Goal: Find specific page/section: Find specific page/section

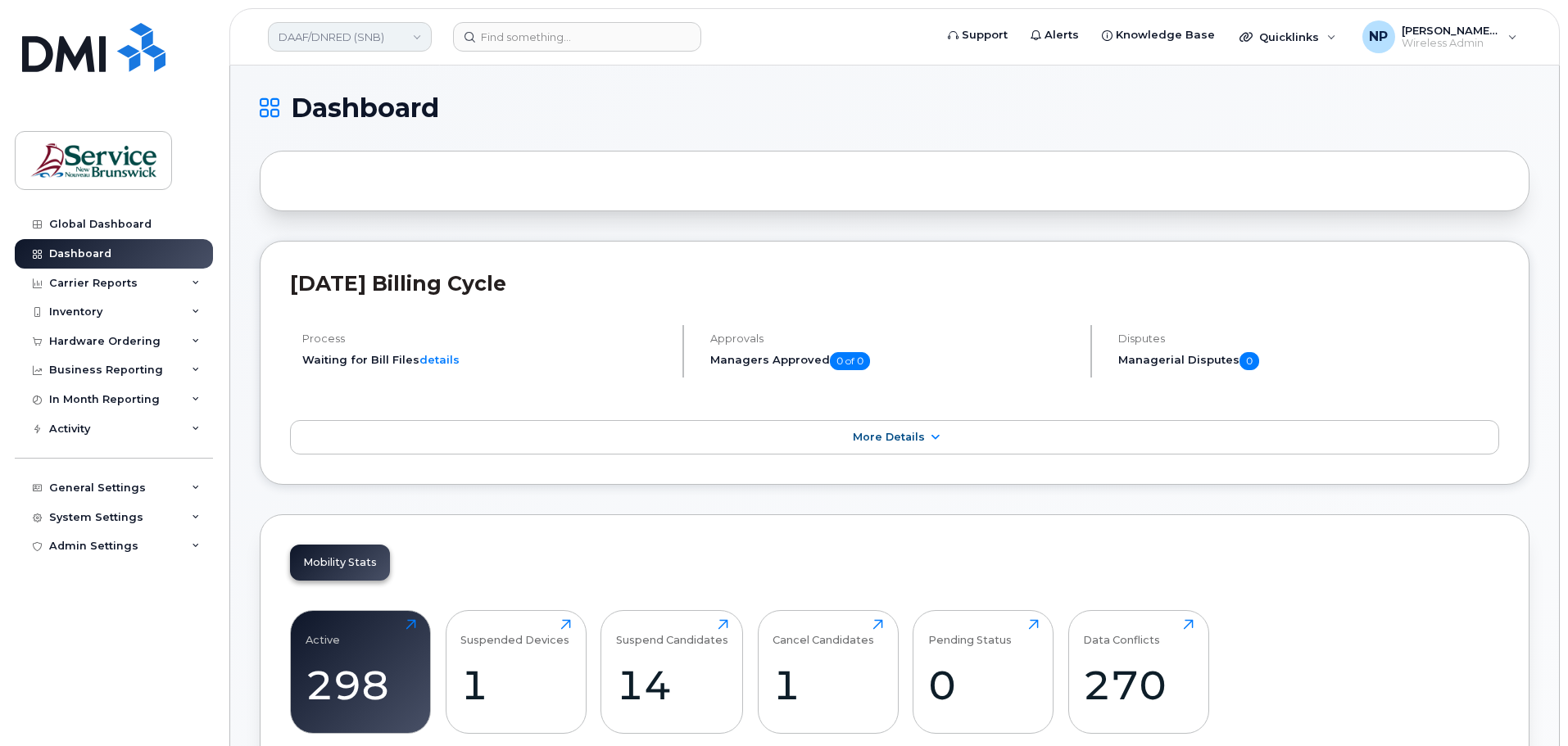
click at [414, 37] on link "DAAF/DNRED (SNB)" at bounding box center [350, 37] width 164 height 30
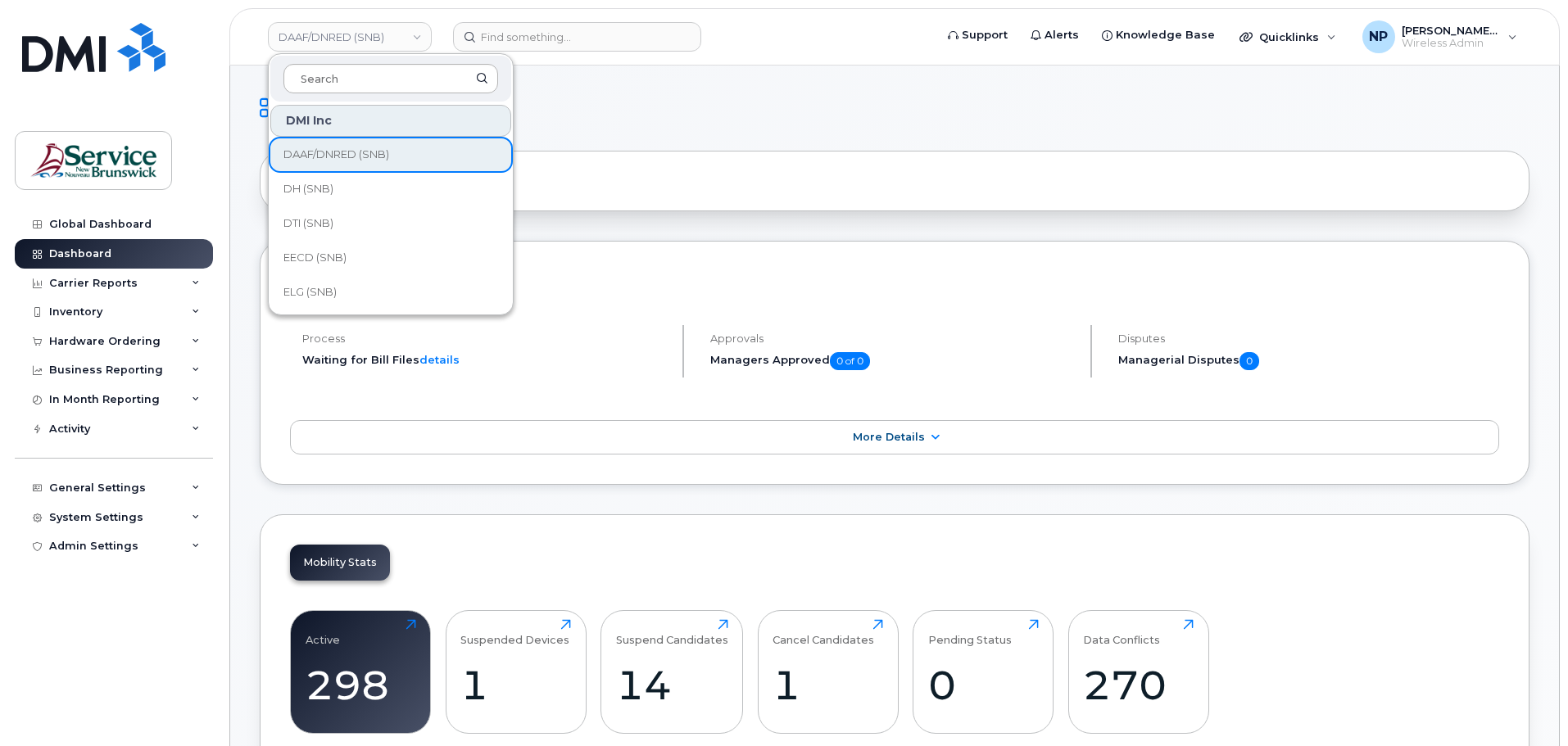
click at [368, 79] on input at bounding box center [390, 79] width 215 height 30
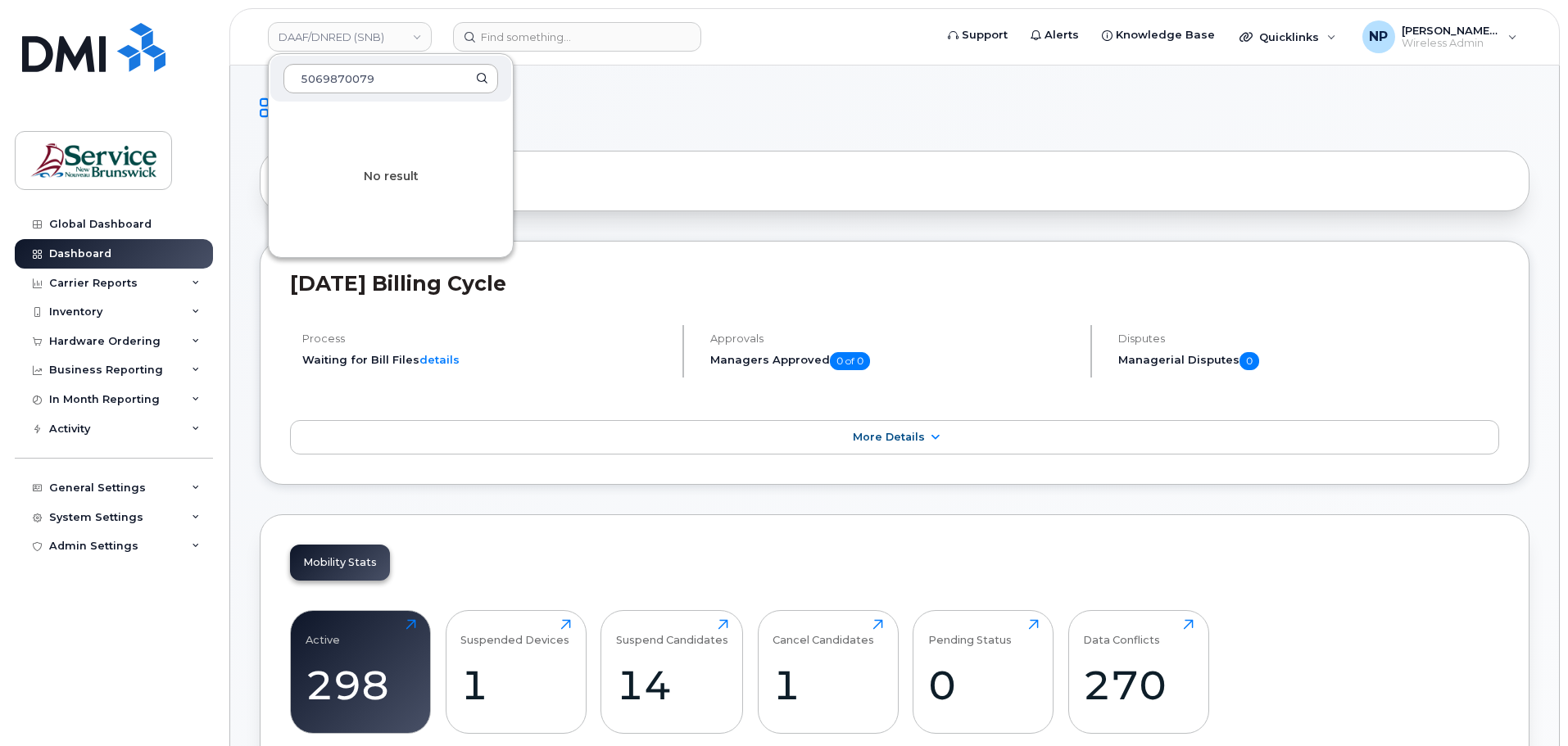
type input "5069870079"
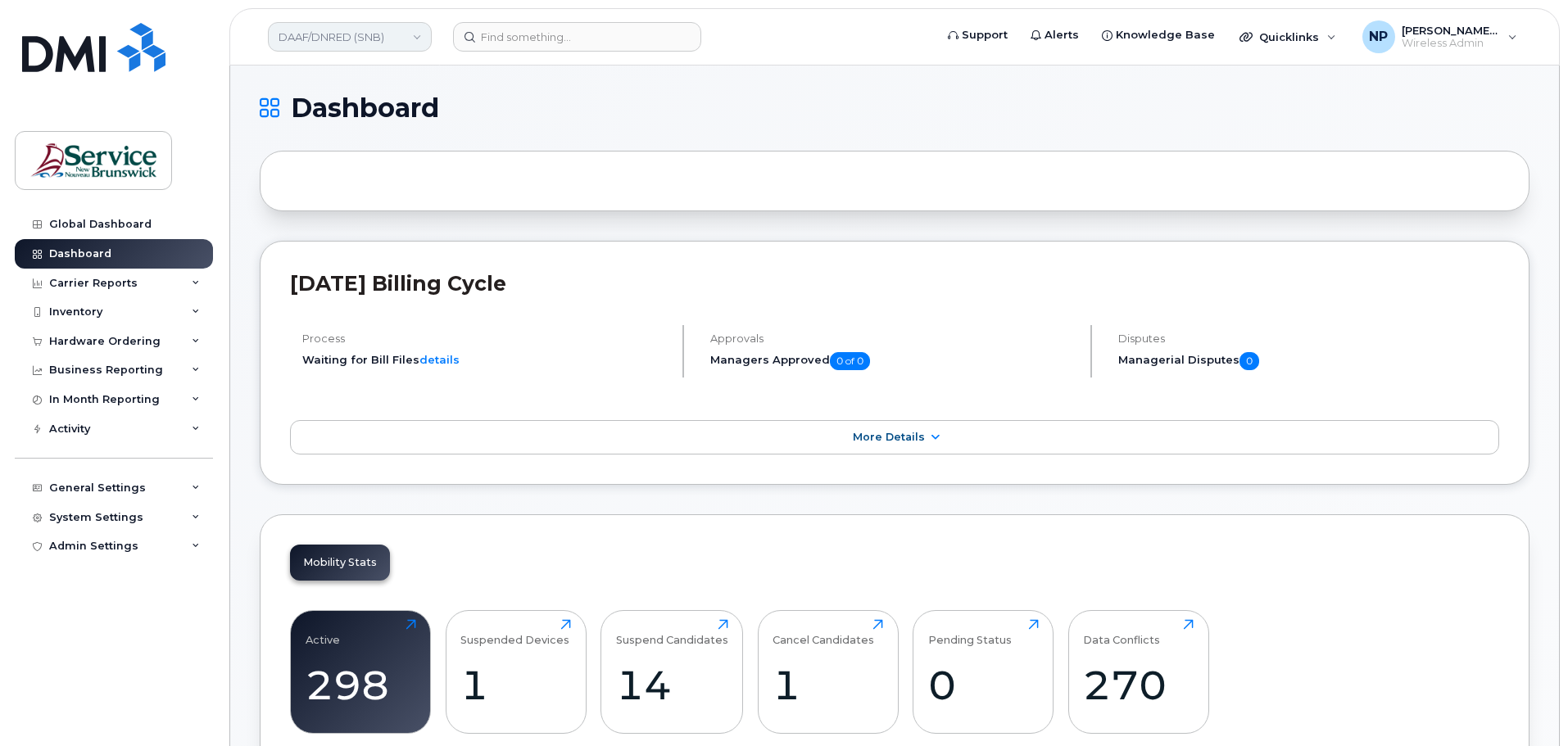
click at [415, 38] on link "DAAF/DNRED (SNB)" at bounding box center [350, 37] width 164 height 30
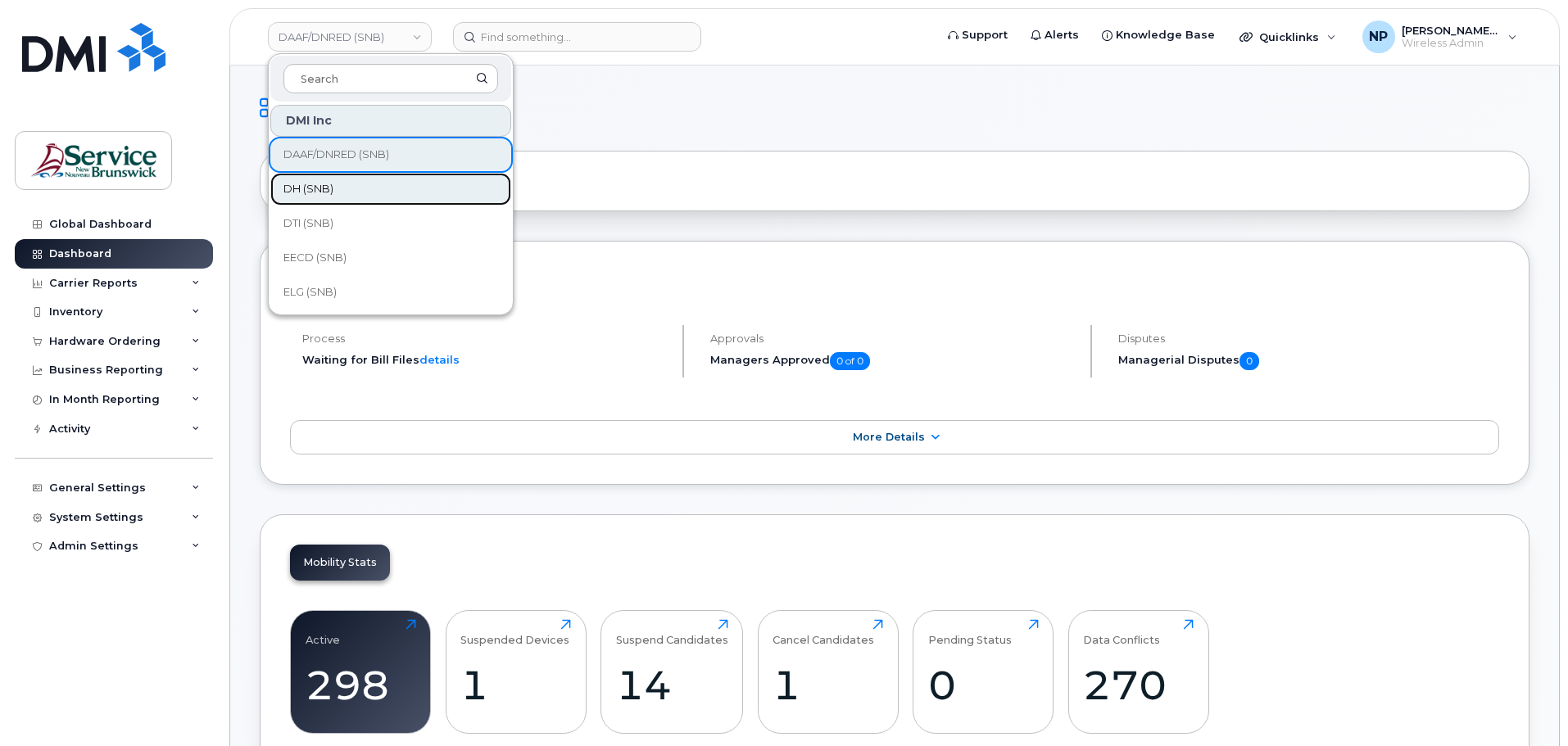
click at [301, 190] on span "DH (SNB)" at bounding box center [308, 190] width 50 height 17
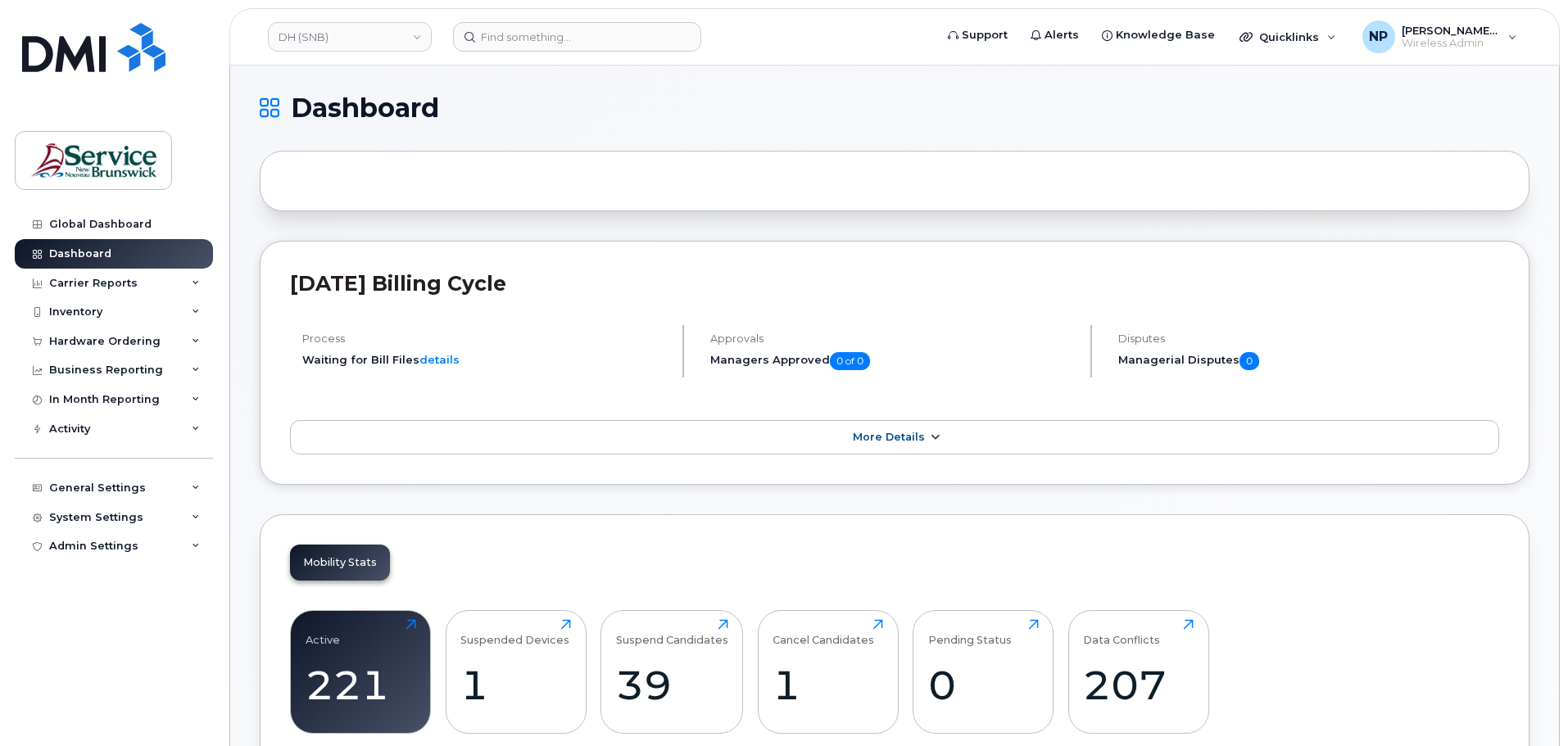
click at [928, 435] on icon at bounding box center [934, 437] width 13 height 11
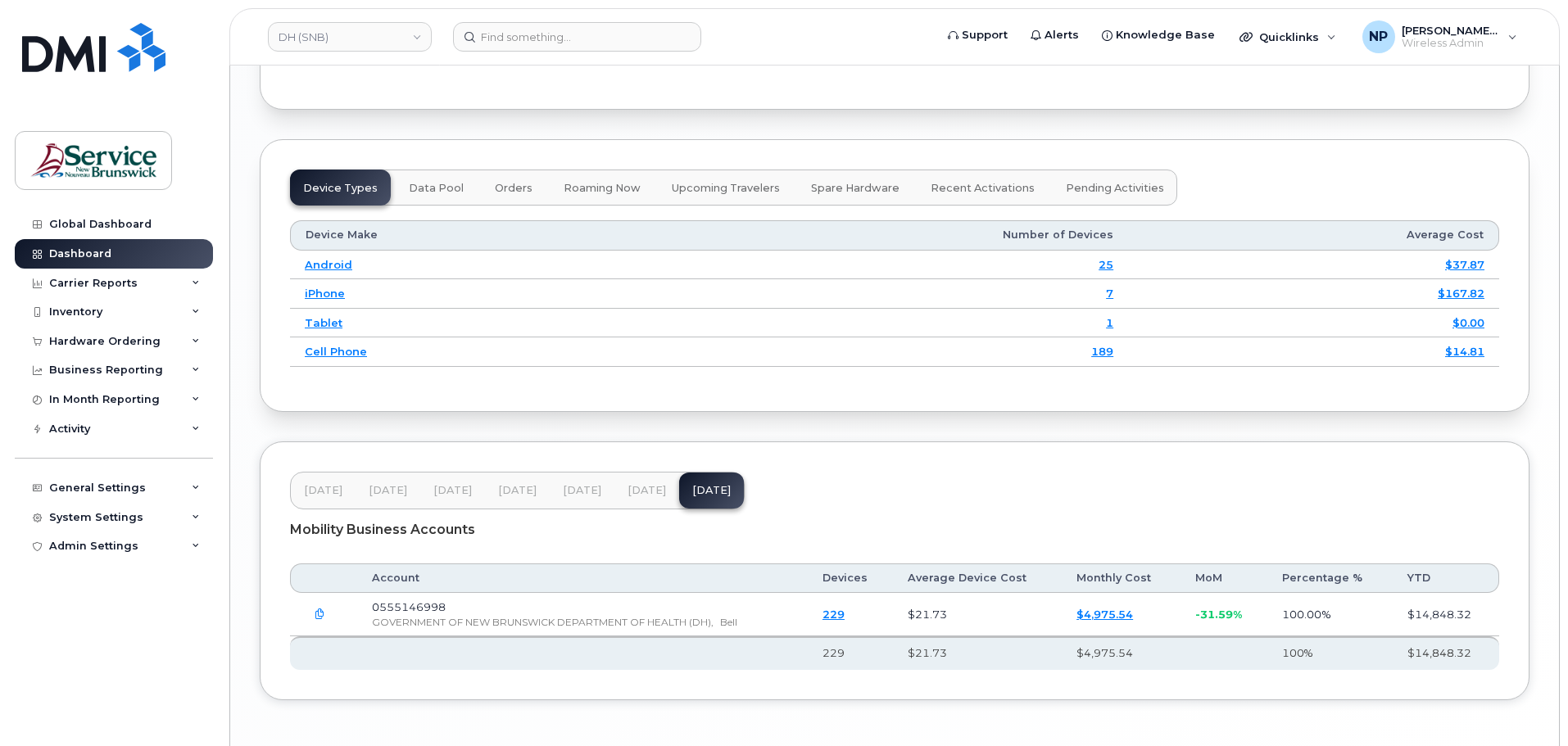
scroll to position [2183, 0]
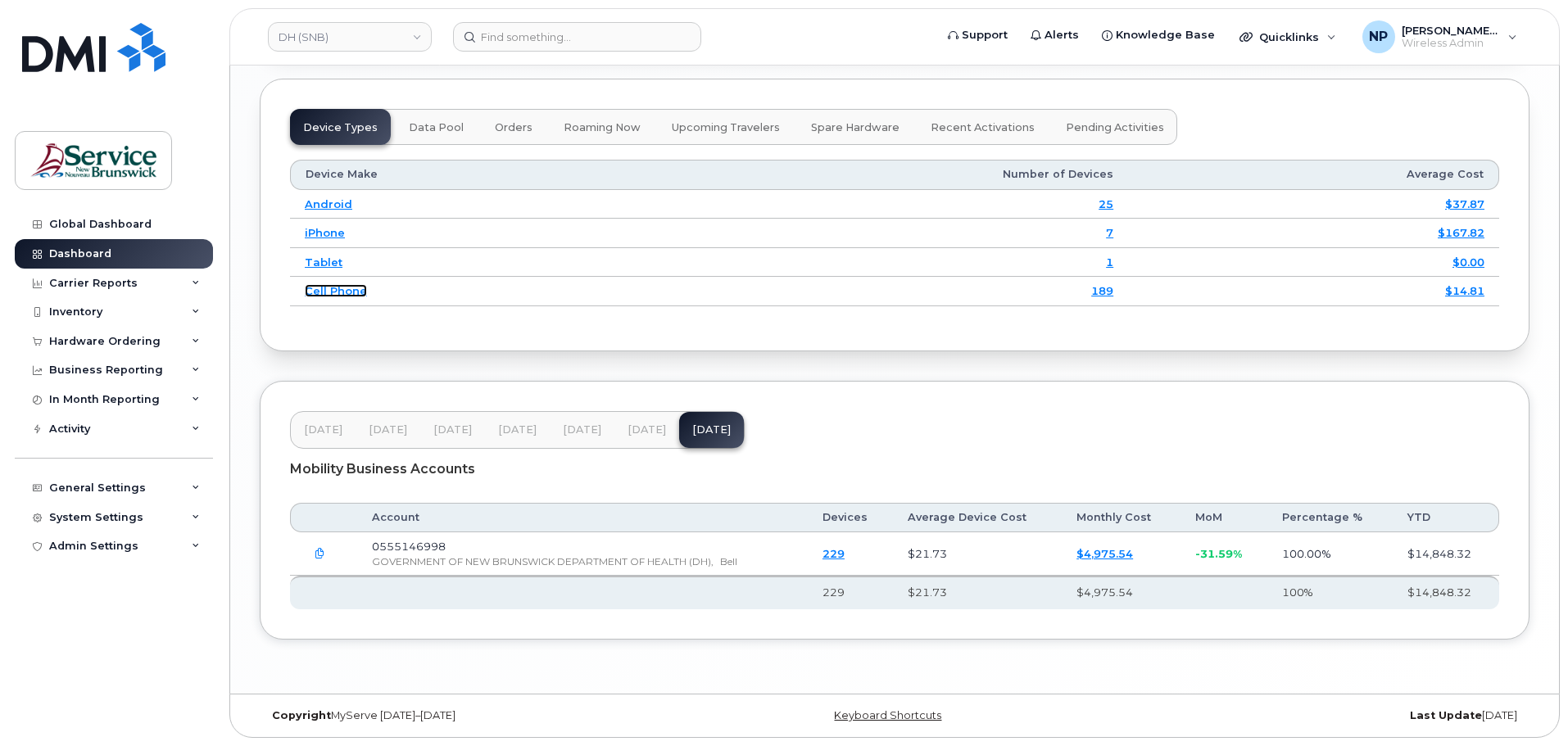
click at [342, 296] on link "Cell Phone" at bounding box center [335, 291] width 62 height 13
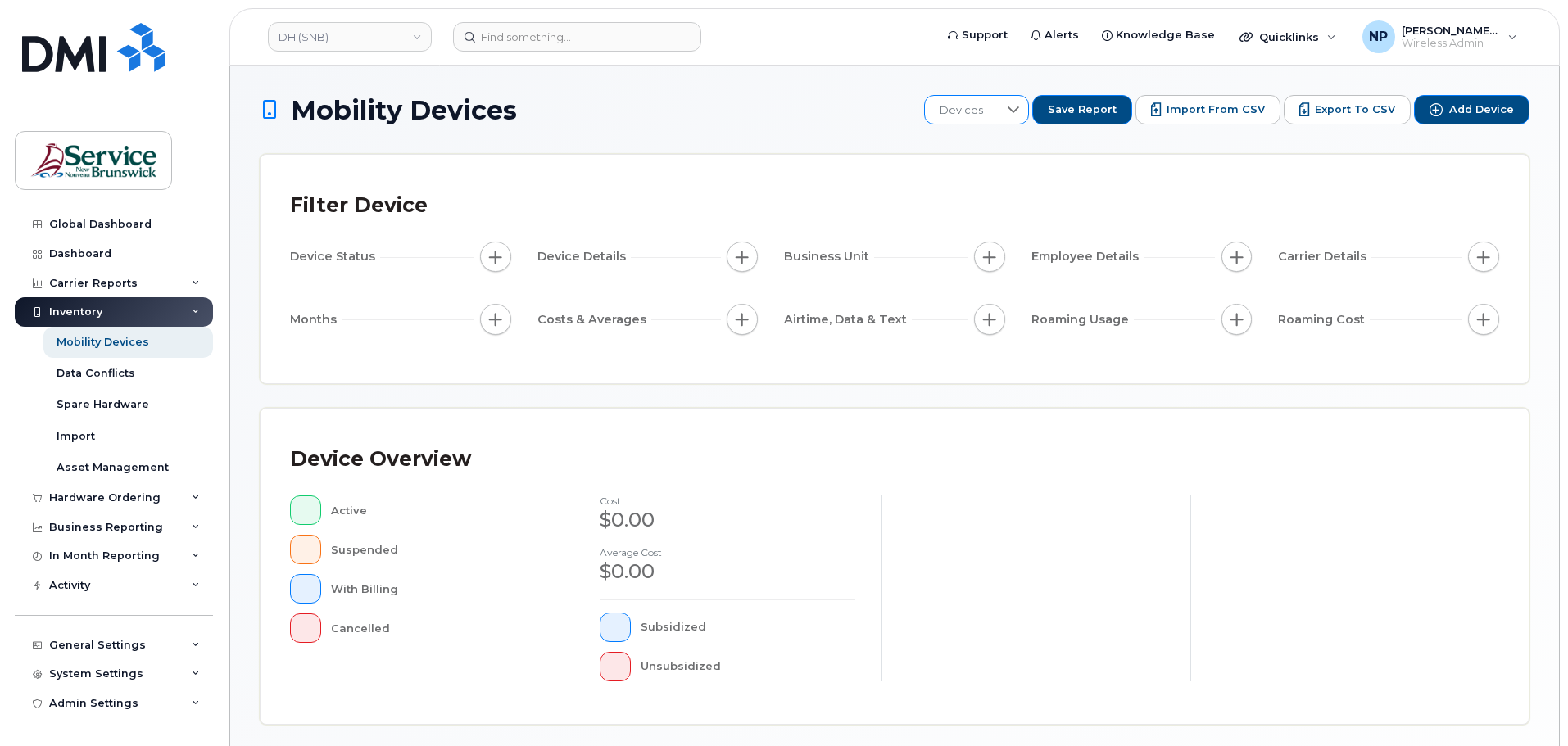
click at [1020, 107] on icon at bounding box center [1013, 110] width 13 height 13
click at [994, 161] on input "text" at bounding box center [1033, 154] width 160 height 30
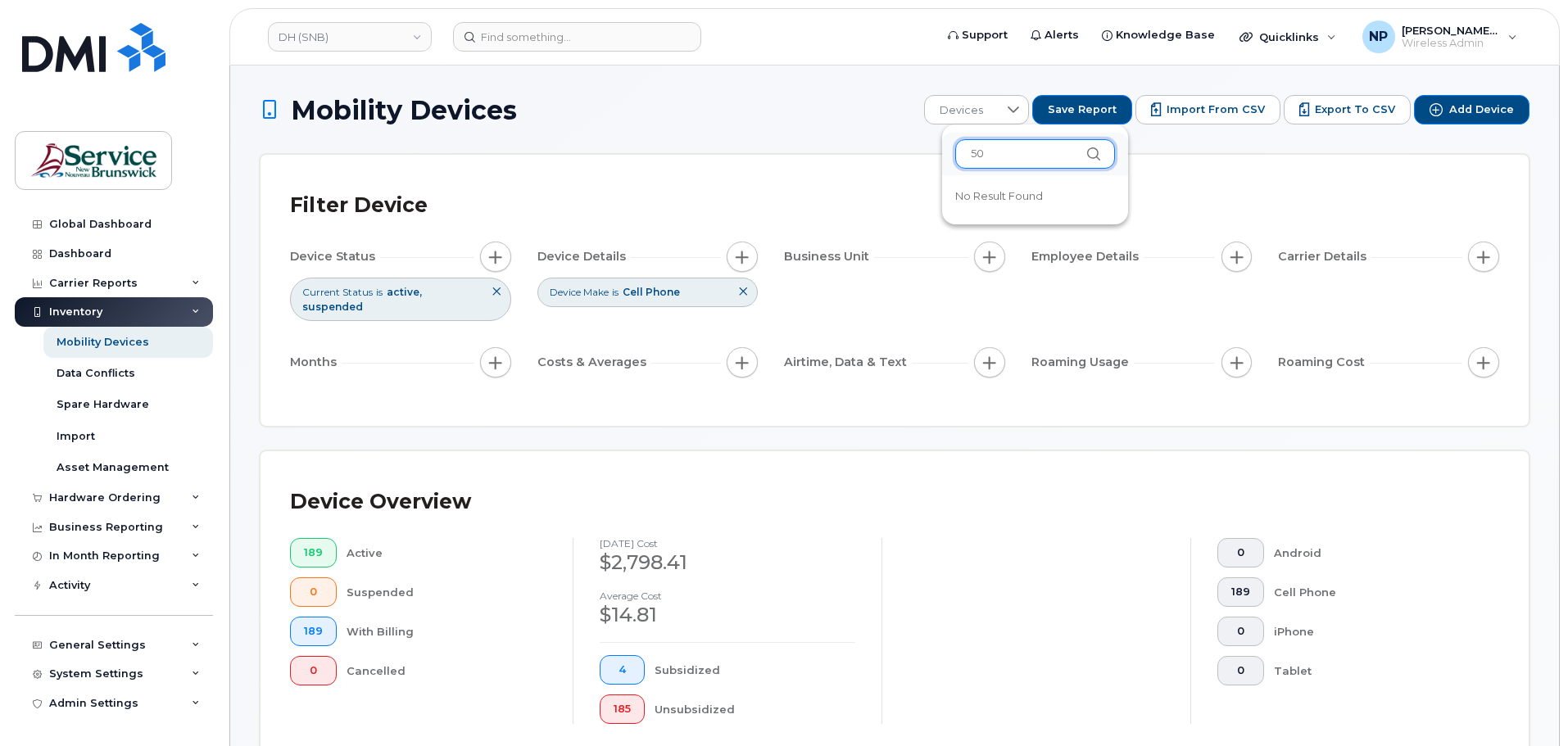
type input "5"
click at [736, 257] on span "button" at bounding box center [742, 257] width 13 height 13
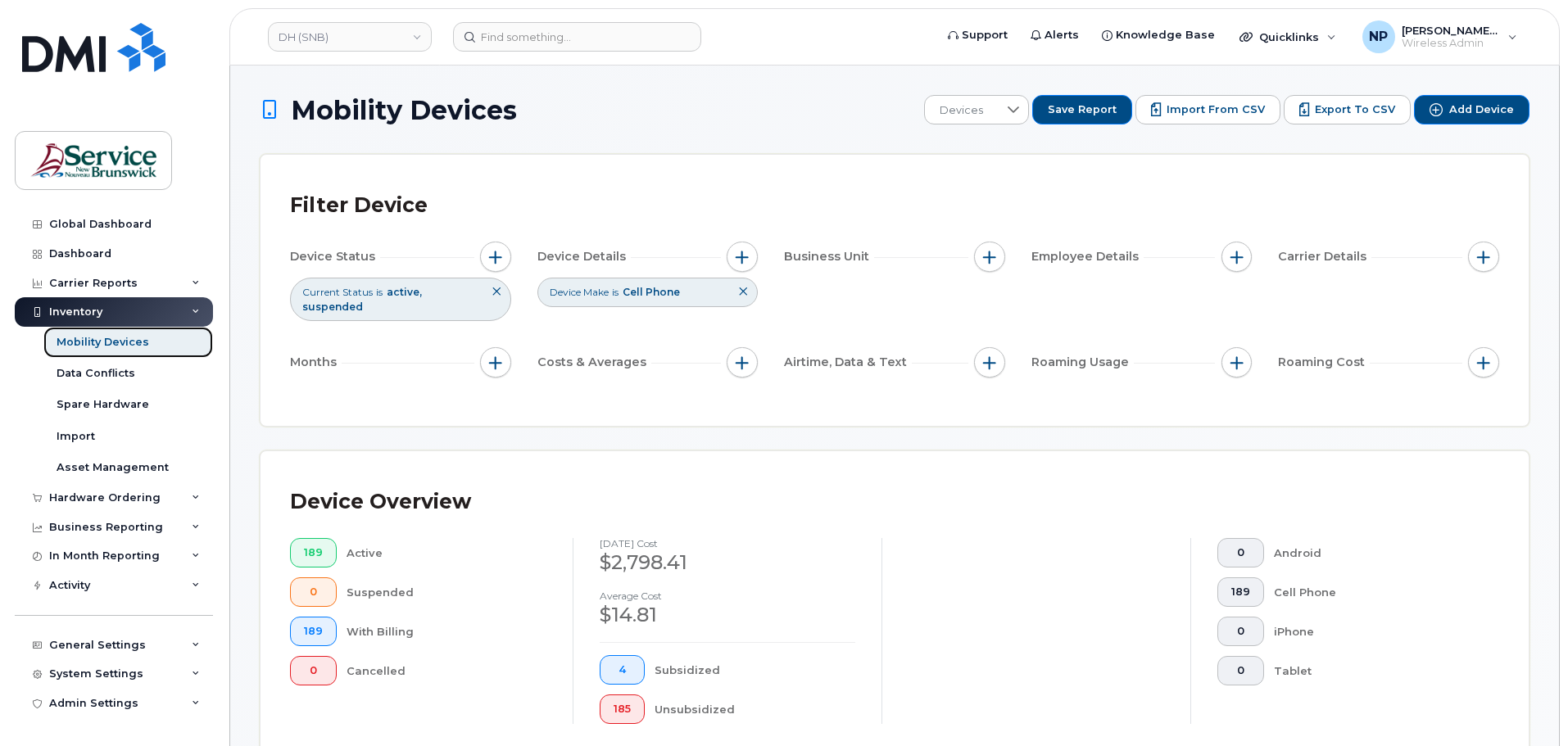
click at [93, 341] on div "Mobility Devices" at bounding box center [103, 342] width 93 height 15
click at [695, 123] on h1 "Mobility Devices" at bounding box center [587, 110] width 656 height 29
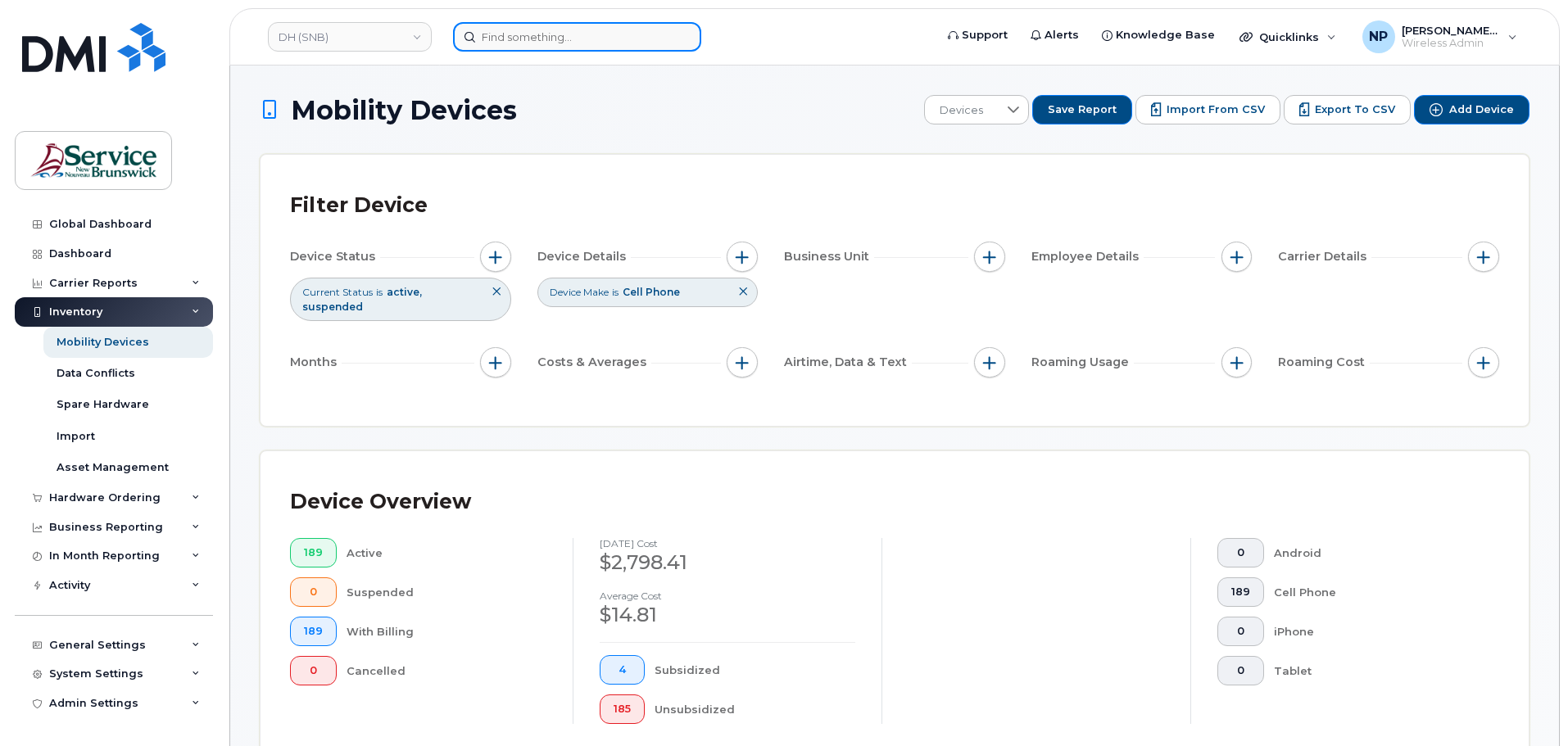
click at [524, 36] on input at bounding box center [577, 37] width 248 height 30
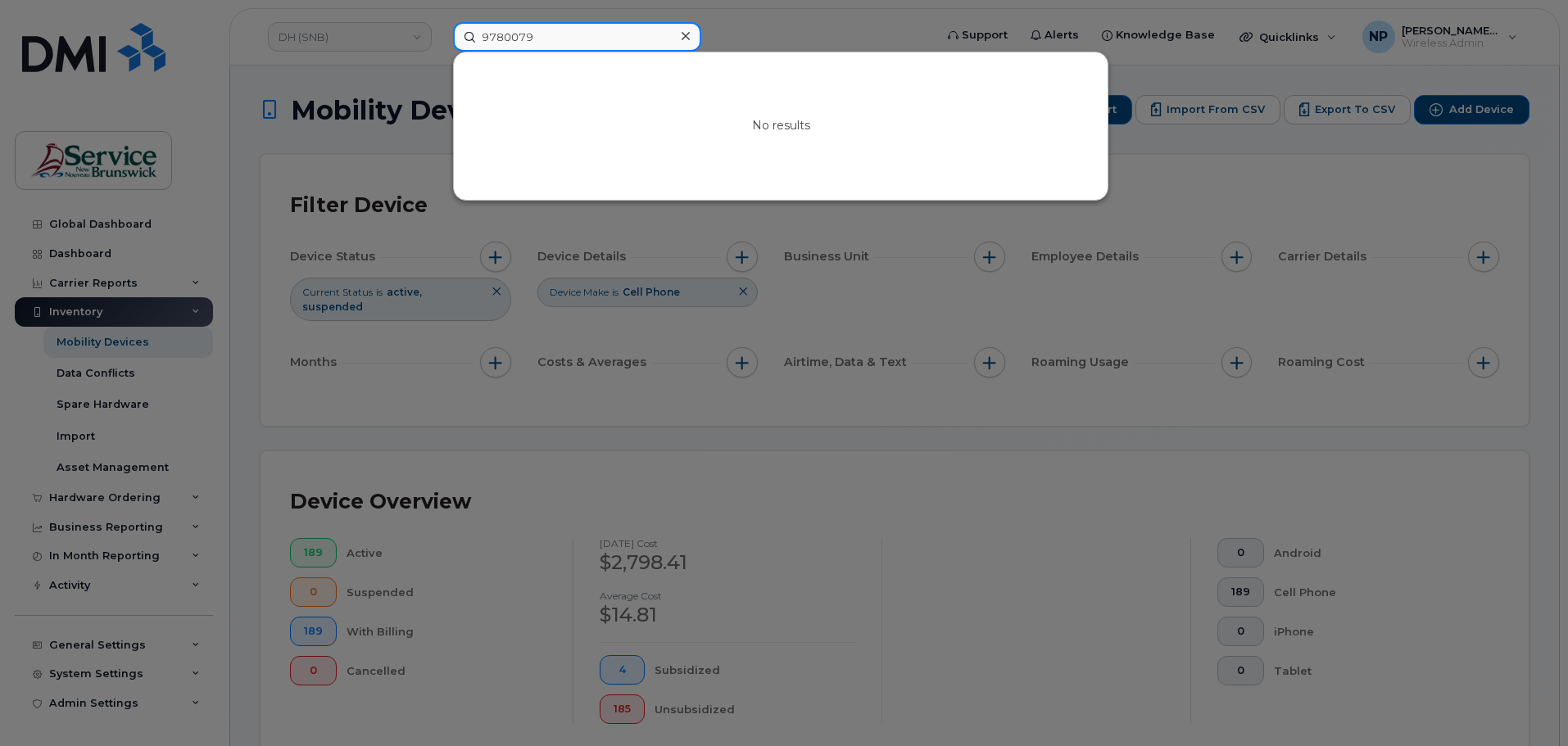
click at [477, 41] on input "9780079" at bounding box center [577, 37] width 248 height 30
click at [529, 35] on input "506-9780079" at bounding box center [577, 37] width 248 height 30
type input "506-978-0079"
click at [683, 32] on icon at bounding box center [686, 36] width 8 height 13
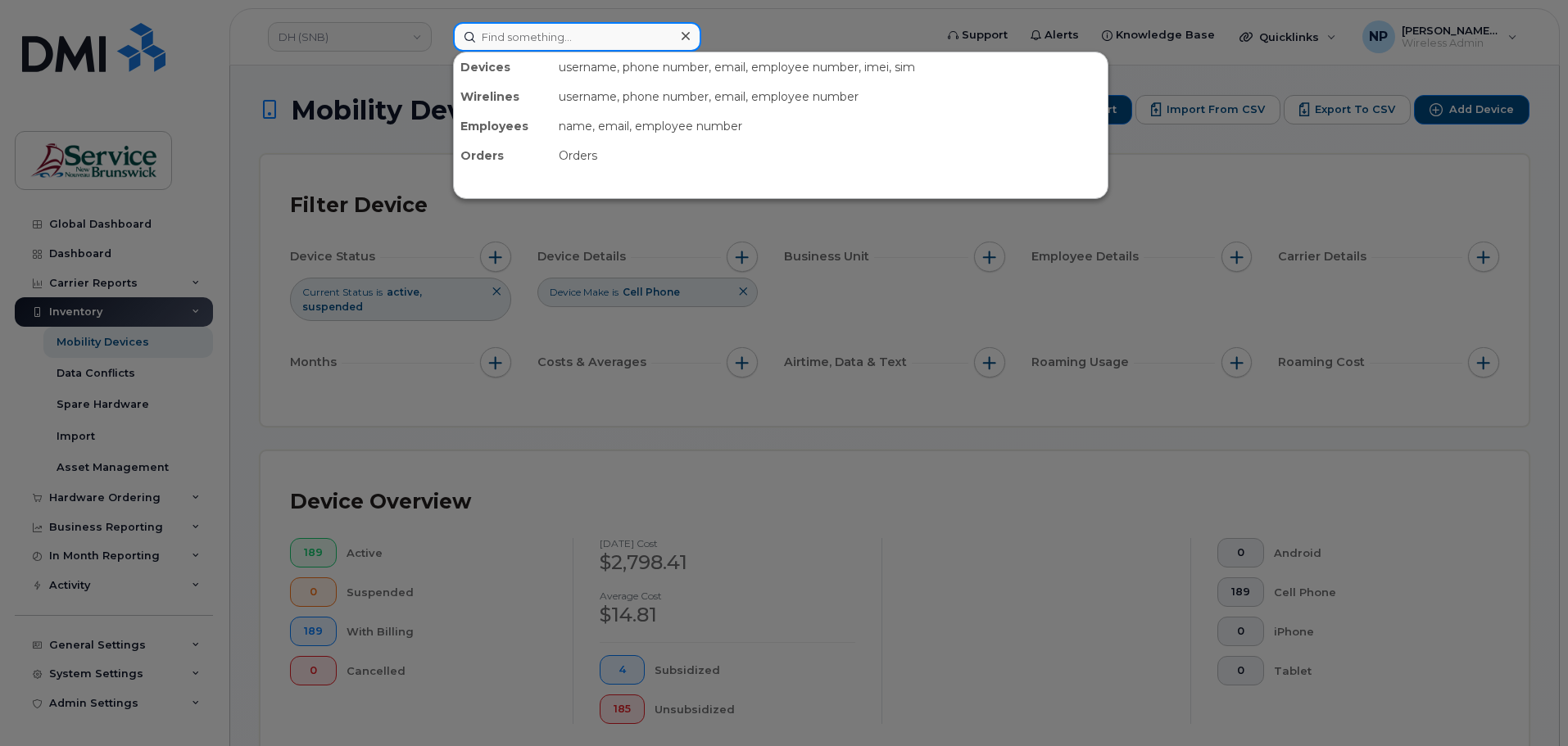
click at [481, 37] on input at bounding box center [577, 37] width 248 height 30
click at [409, 31] on div at bounding box center [784, 373] width 1568 height 746
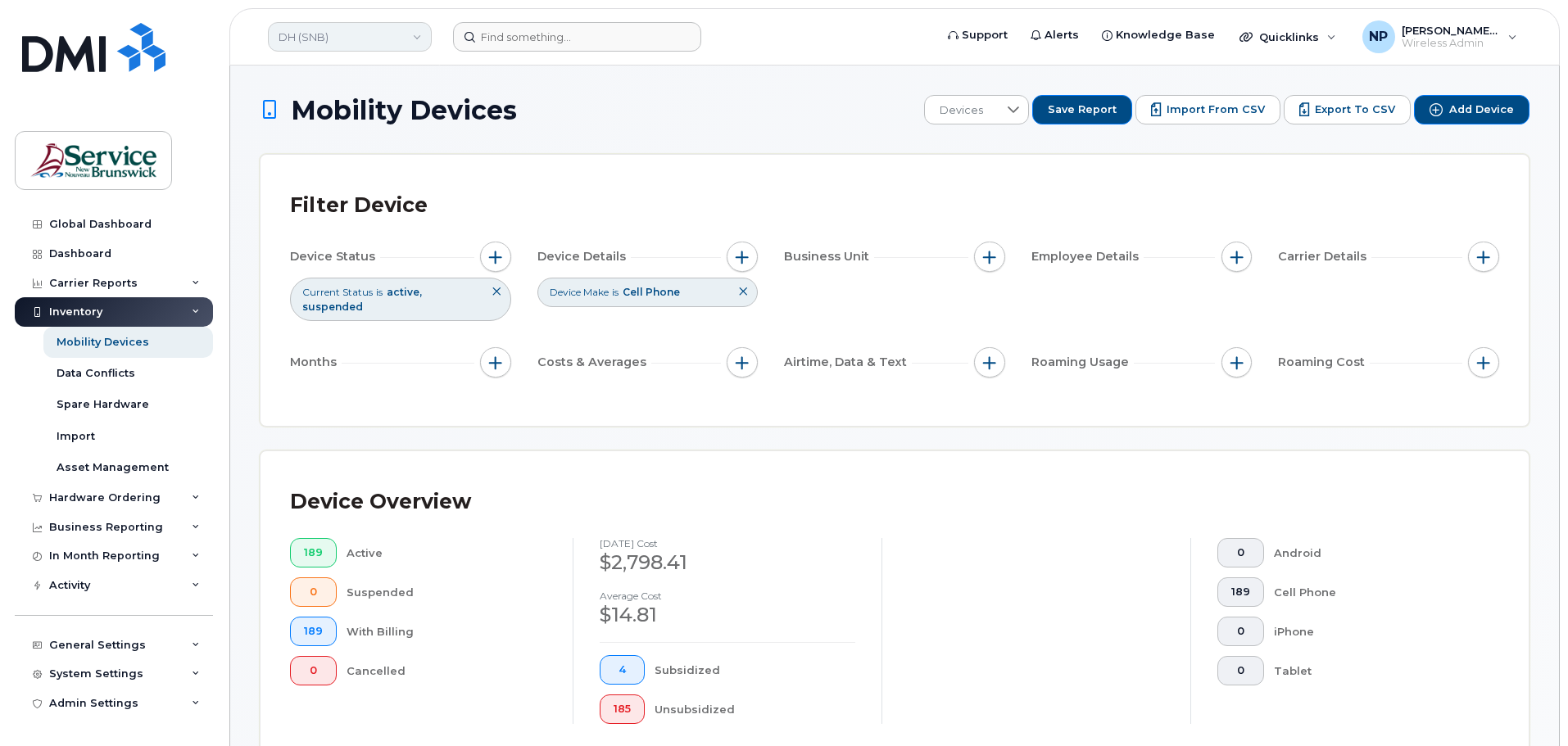
click at [422, 36] on link "DH (SNB)" at bounding box center [350, 37] width 164 height 30
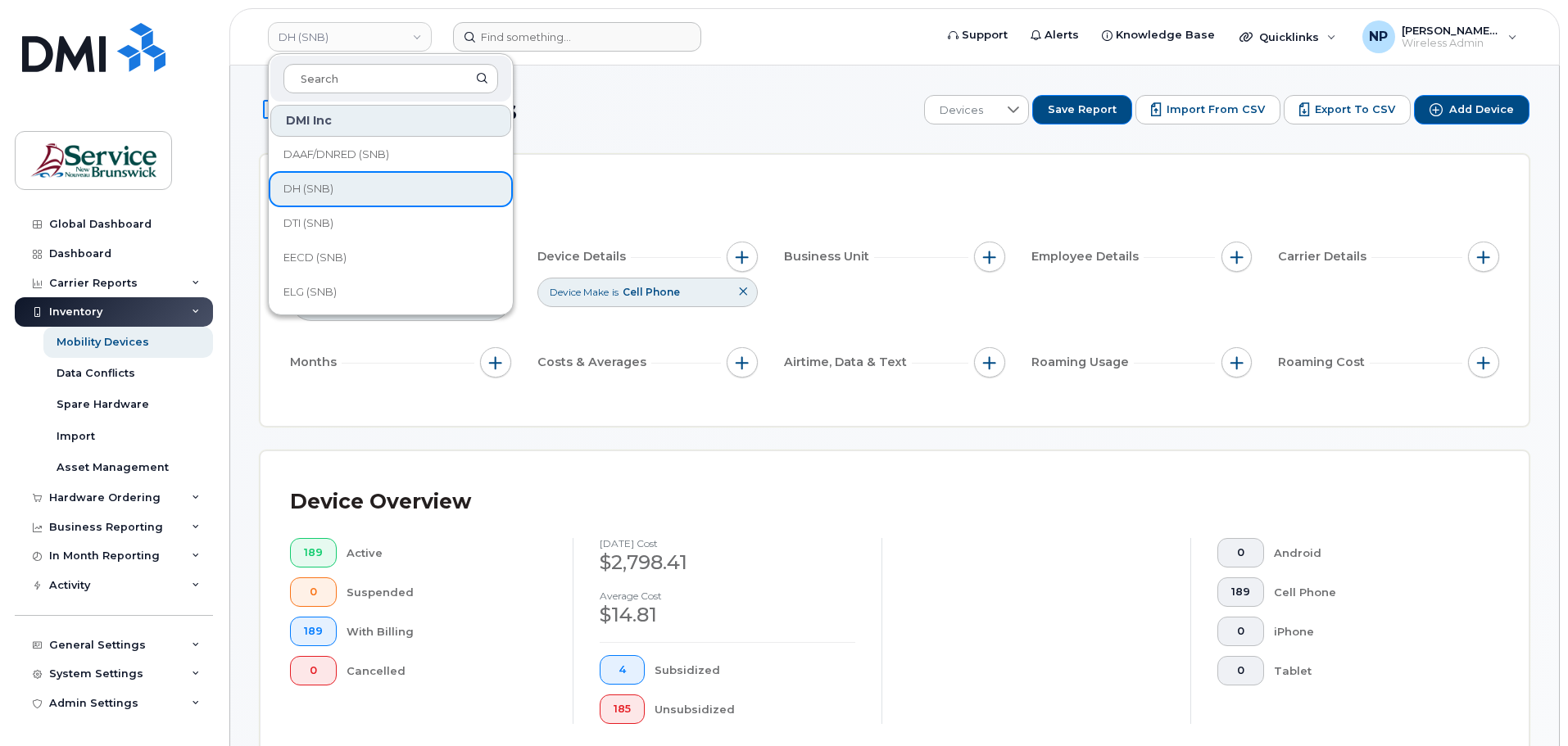
click at [341, 121] on div "DMI Inc" at bounding box center [390, 121] width 241 height 32
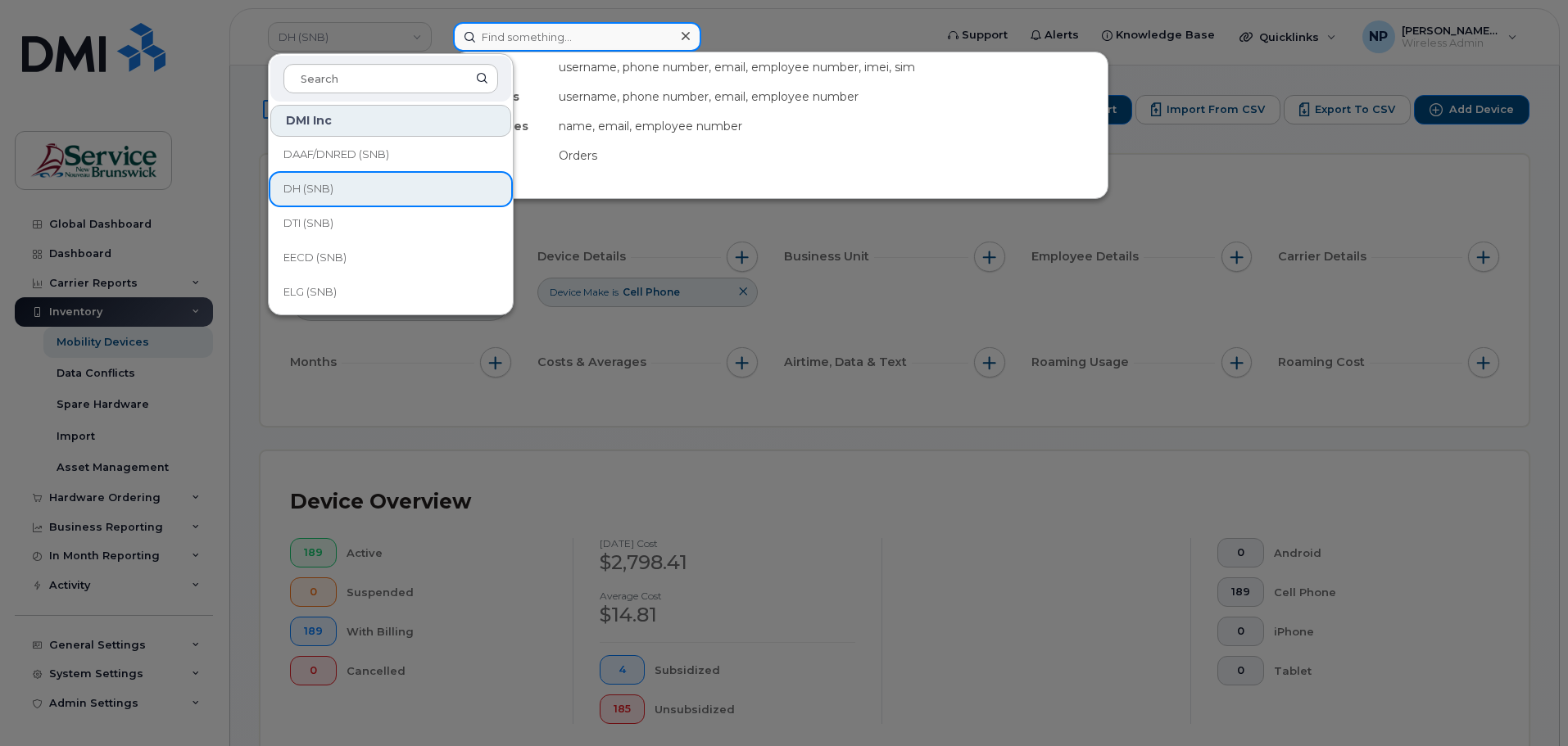
click at [582, 31] on input at bounding box center [577, 37] width 248 height 30
